Goal: Information Seeking & Learning: Find specific fact

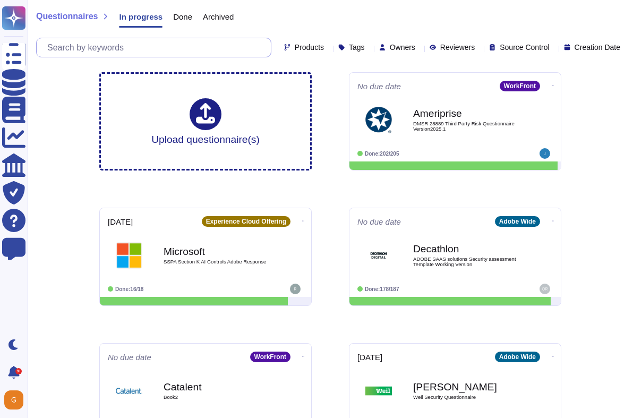
click at [96, 53] on input "text" at bounding box center [156, 47] width 229 height 19
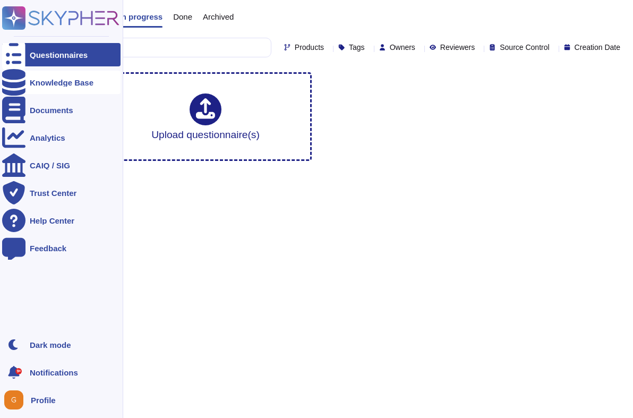
type input "hard"
click at [43, 83] on div "Knowledge Base" at bounding box center [62, 83] width 64 height 8
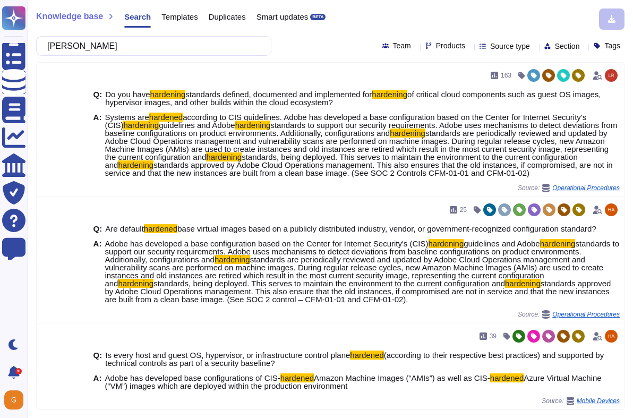
type input "[PERSON_NAME]"
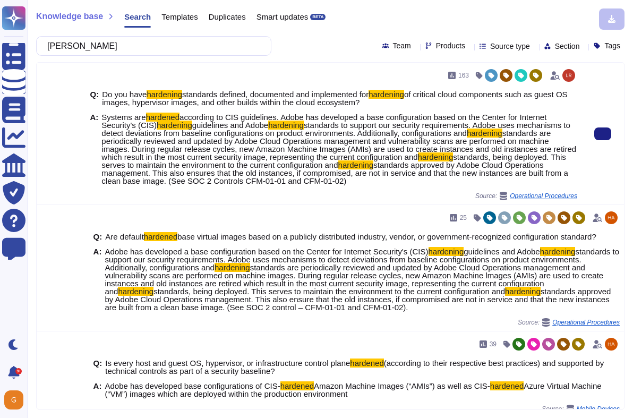
drag, startPoint x: 102, startPoint y: 117, endPoint x: 512, endPoint y: 183, distance: 414.9
click at [512, 183] on span "Systems are hardened according to CIS guidelines. Adobe has developed a base co…" at bounding box center [339, 149] width 476 height 72
copy span "Systems are hardened according to CIS guidelines. Adobe has developed a base co…"
